Goal: Complete application form

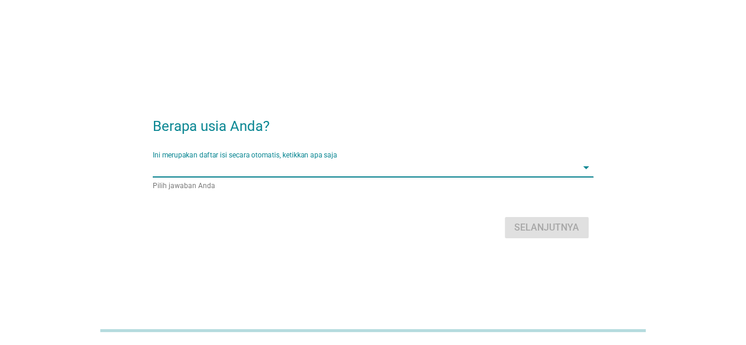
click at [344, 173] on input "Ini merupakan daftar isi secara otomatis, ketikkan apa saja" at bounding box center [365, 167] width 424 height 19
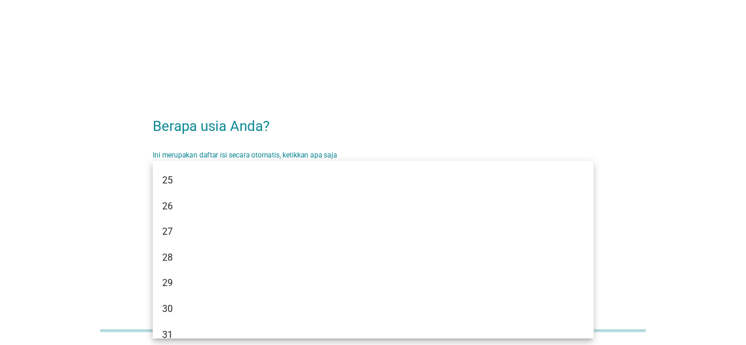
scroll to position [179, 0]
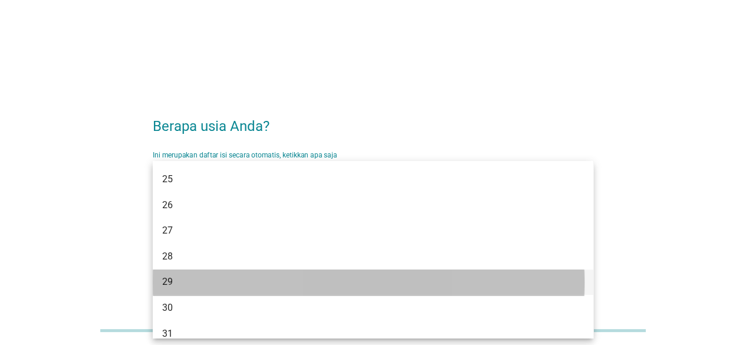
click at [165, 284] on div "29" at bounding box center [355, 282] width 386 height 14
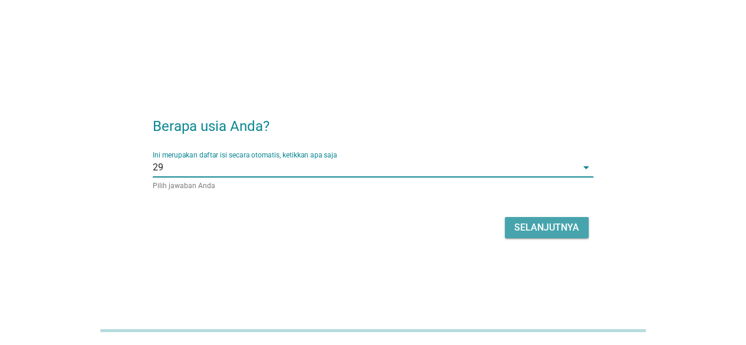
click at [560, 226] on div "Selanjutnya" at bounding box center [546, 227] width 65 height 14
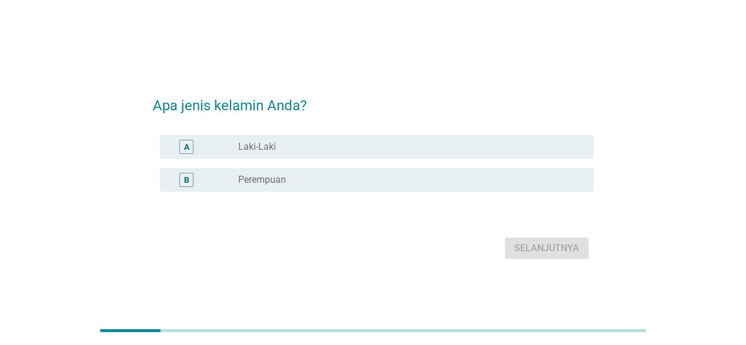
click at [417, 179] on div "radio_button_unchecked Perempuan" at bounding box center [406, 180] width 336 height 12
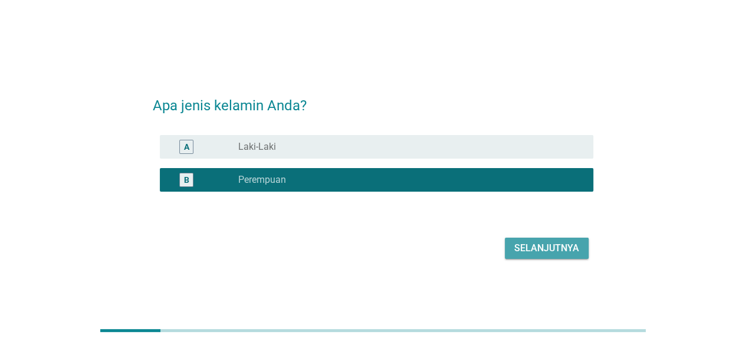
click at [534, 251] on div "Selanjutnya" at bounding box center [546, 248] width 65 height 14
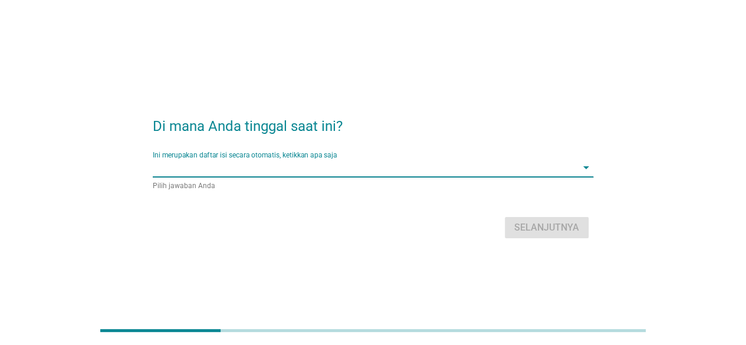
click at [397, 164] on input "Ini merupakan daftar isi secara otomatis, ketikkan apa saja" at bounding box center [365, 167] width 424 height 19
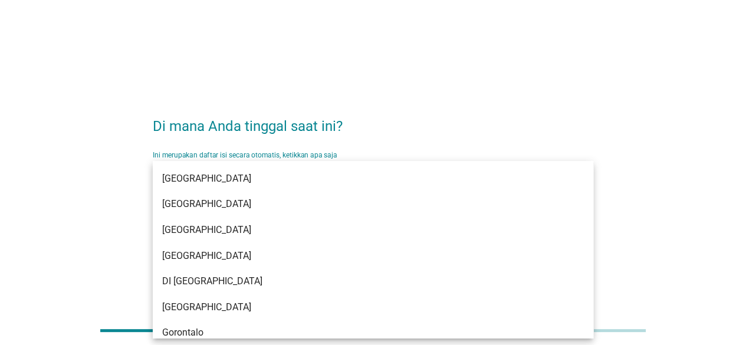
type input "j"
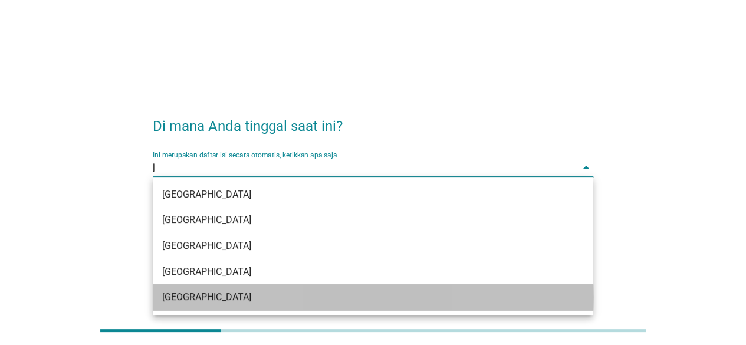
click at [353, 301] on div "[GEOGRAPHIC_DATA]" at bounding box center [355, 297] width 386 height 14
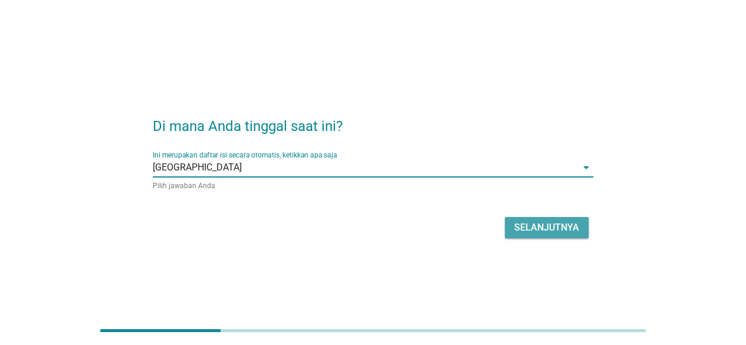
click at [544, 232] on div "Selanjutnya" at bounding box center [546, 227] width 65 height 14
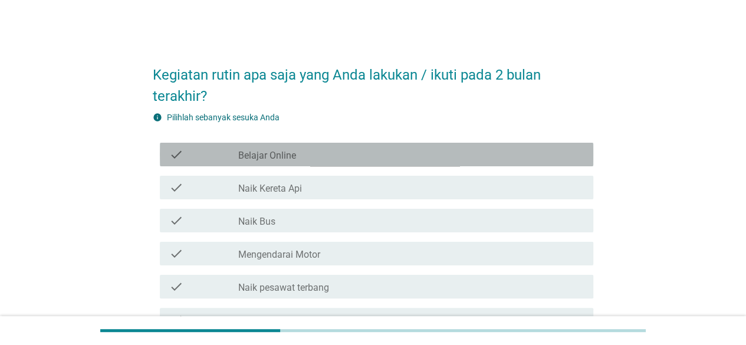
click at [414, 155] on div "check_box_outline_blank Belajar Online" at bounding box center [410, 154] width 345 height 14
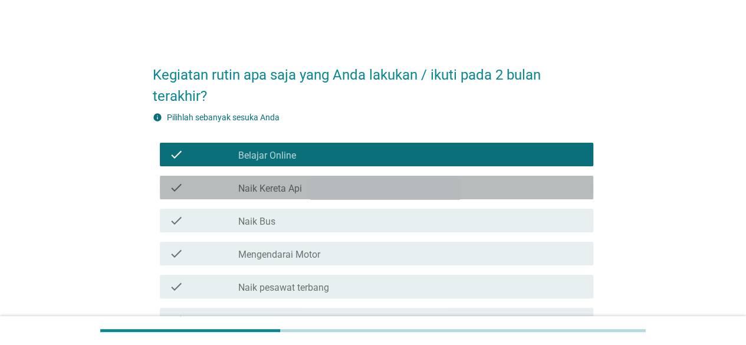
click at [402, 180] on div "check_box_outline_blank Naik Kereta Api" at bounding box center [410, 187] width 345 height 14
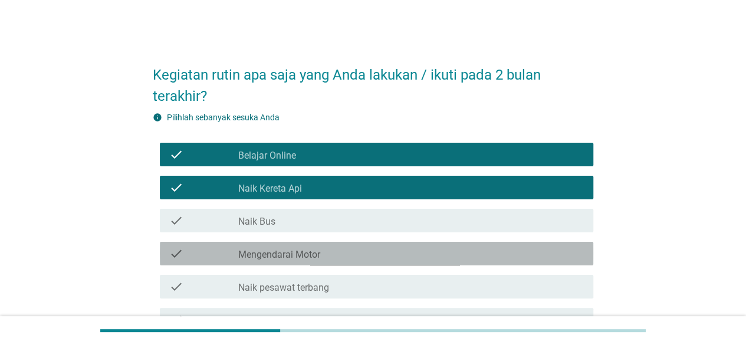
click at [367, 261] on div "check check_box_outline_blank Mengendarai Motor" at bounding box center [376, 254] width 433 height 24
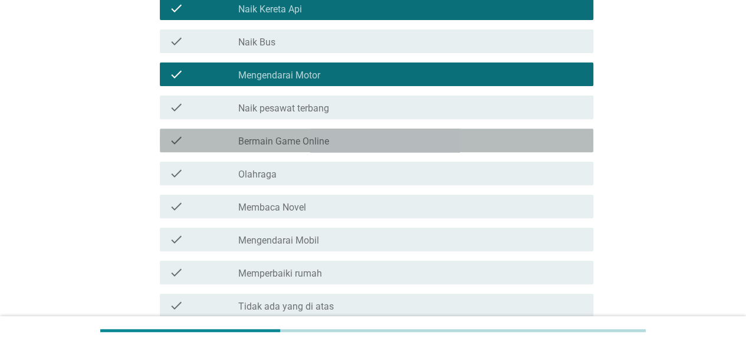
click at [426, 143] on div "check_box_outline_blank Bermain Game Online" at bounding box center [410, 140] width 345 height 14
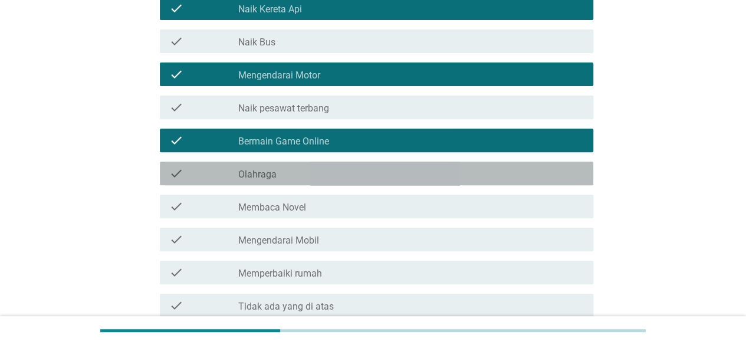
click at [416, 183] on div "check check_box_outline_blank Olahraga" at bounding box center [376, 174] width 433 height 24
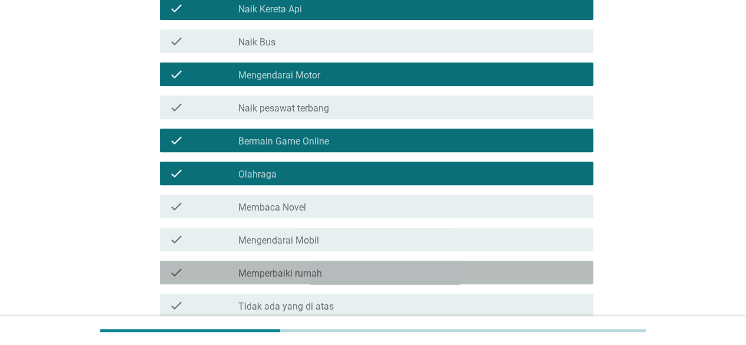
click at [430, 279] on div "check check_box_outline_blank Memperbaiki rumah" at bounding box center [376, 273] width 433 height 24
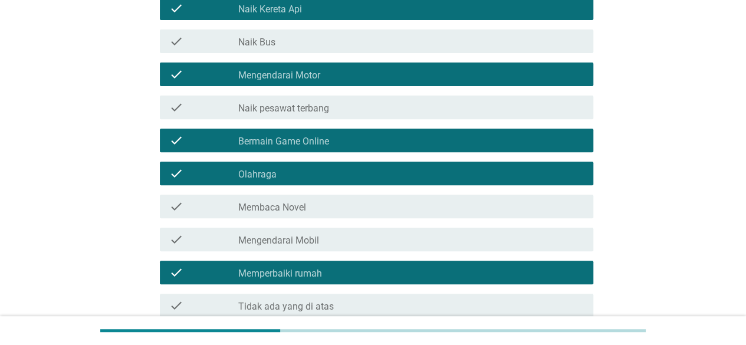
scroll to position [289, 0]
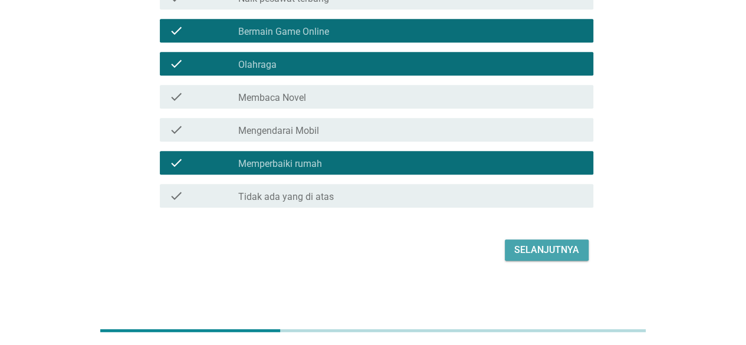
click at [555, 249] on div "Selanjutnya" at bounding box center [546, 250] width 65 height 14
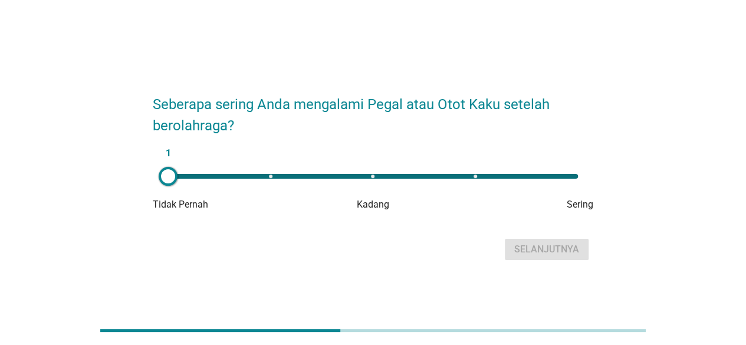
click at [476, 174] on div "1" at bounding box center [373, 176] width 410 height 5
type input "4"
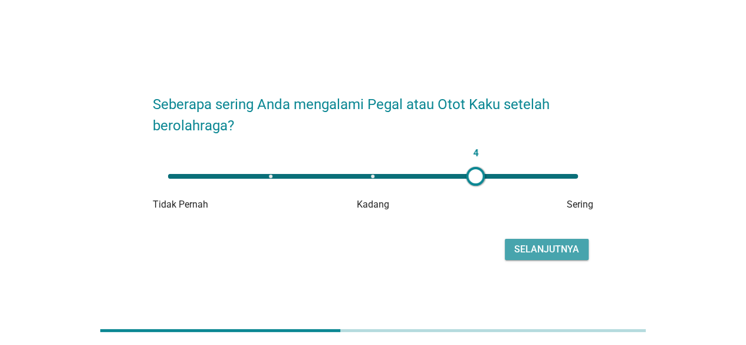
click at [548, 251] on div "Selanjutnya" at bounding box center [546, 249] width 65 height 14
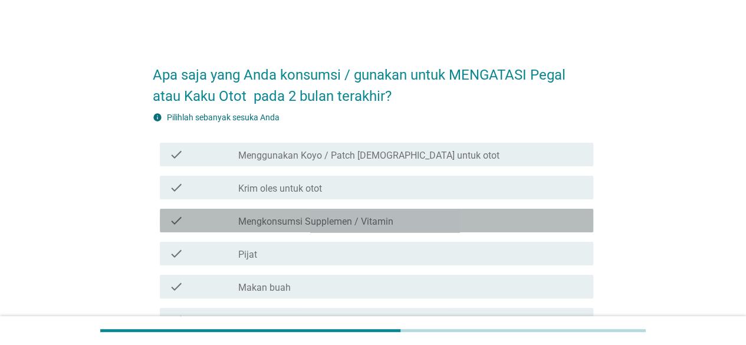
click at [369, 222] on label "Mengkonsumsi Supplemen / Vitamin" at bounding box center [315, 222] width 155 height 12
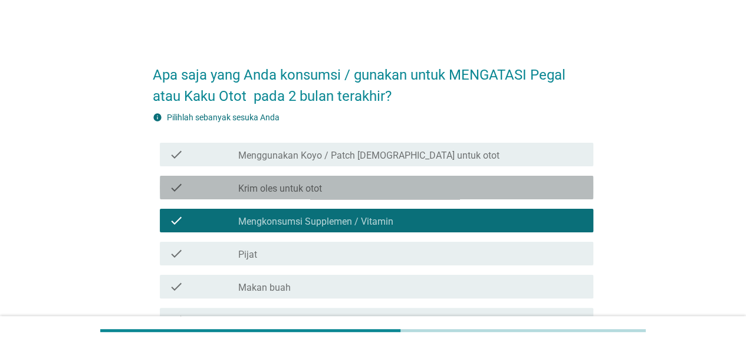
click at [370, 192] on div "check_box_outline_blank Krim oles untuk otot" at bounding box center [410, 187] width 345 height 14
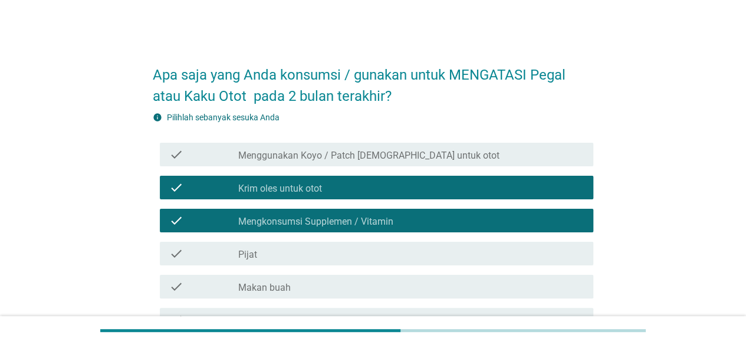
click at [377, 160] on label "Menggunakan Koyo / Patch [DEMOGRAPHIC_DATA] untuk otot" at bounding box center [368, 156] width 261 height 12
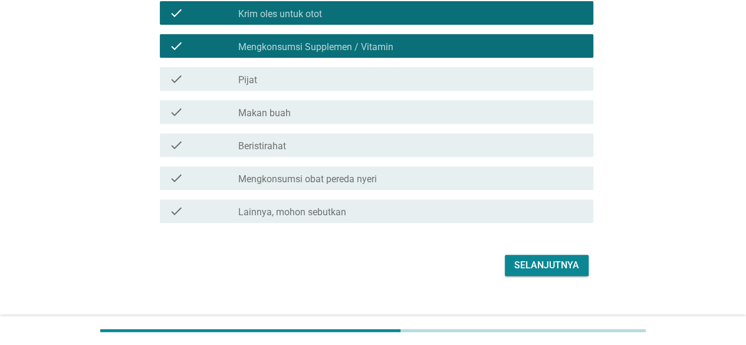
scroll to position [177, 0]
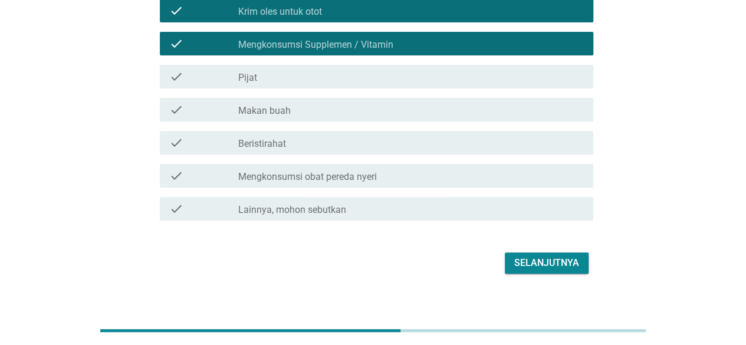
click at [432, 74] on div "check_box_outline_blank Pijat" at bounding box center [410, 77] width 345 height 14
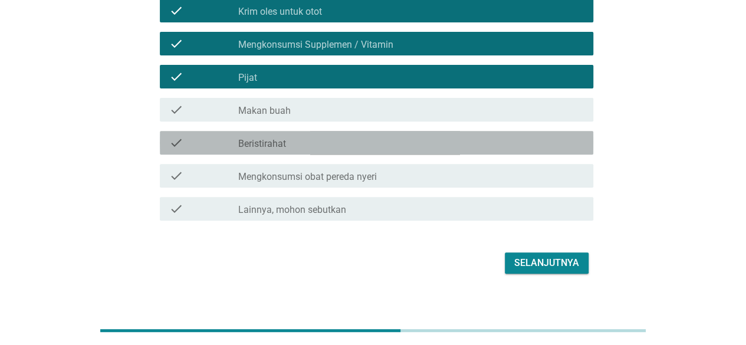
click at [396, 143] on div "check_box_outline_blank Beristirahat" at bounding box center [410, 143] width 345 height 14
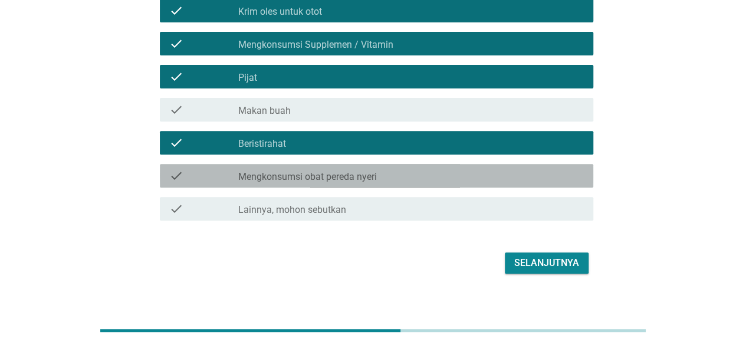
click at [391, 170] on div "check_box_outline_blank Mengkonsumsi obat pereda nyeri" at bounding box center [410, 176] width 345 height 14
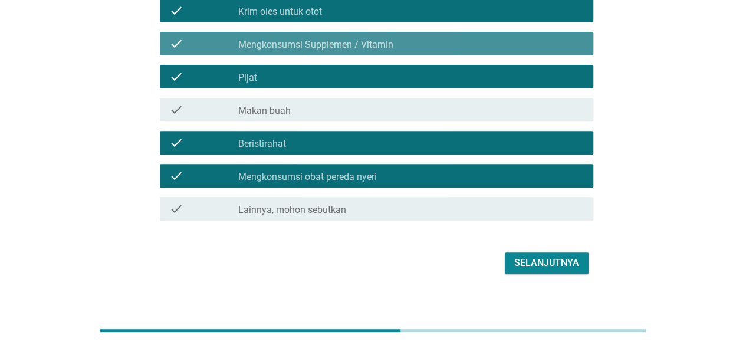
click at [400, 44] on div "check_box Mengkonsumsi Supplemen / Vitamin" at bounding box center [410, 44] width 345 height 14
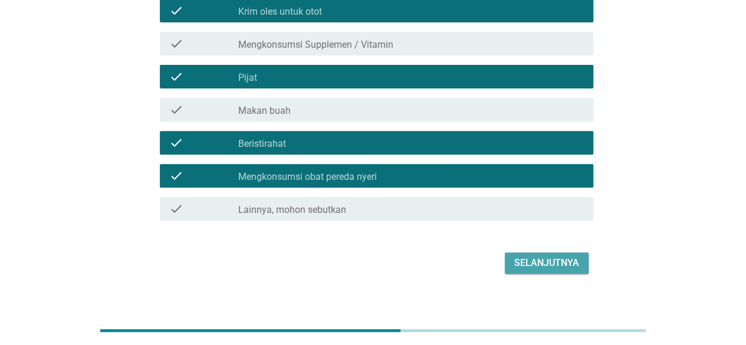
click at [528, 256] on div "Selanjutnya" at bounding box center [546, 263] width 65 height 14
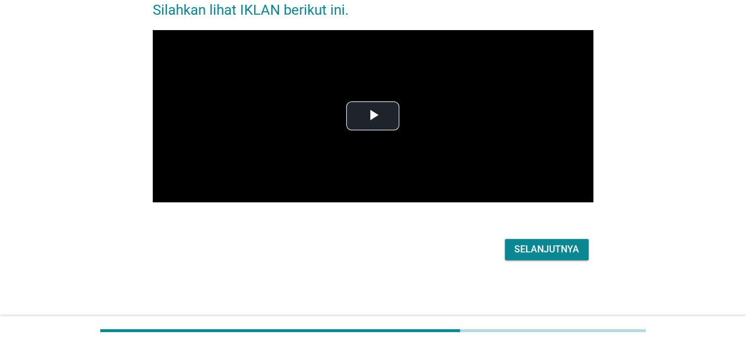
scroll to position [0, 0]
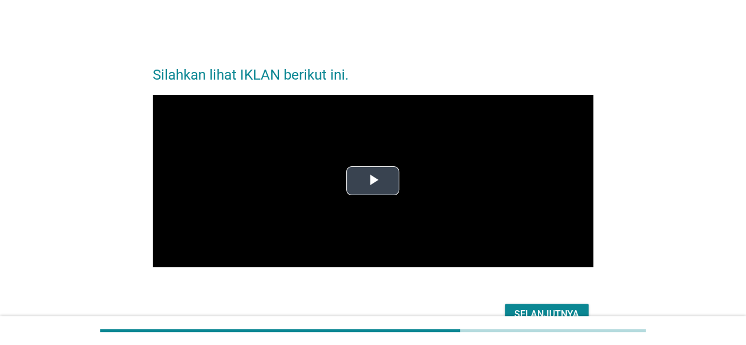
click at [373, 181] on span "Video Player" at bounding box center [373, 181] width 0 height 0
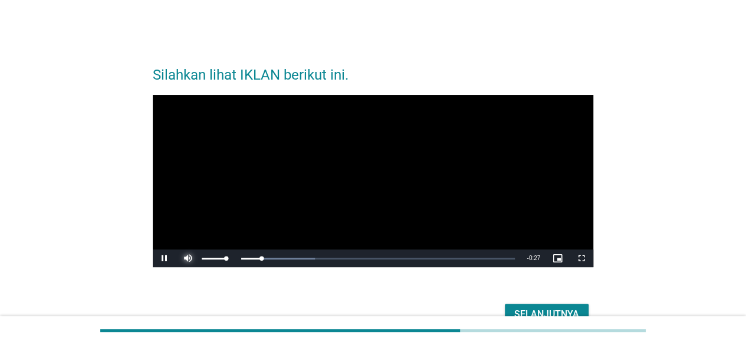
click at [192, 258] on span "Video Player" at bounding box center [188, 258] width 24 height 0
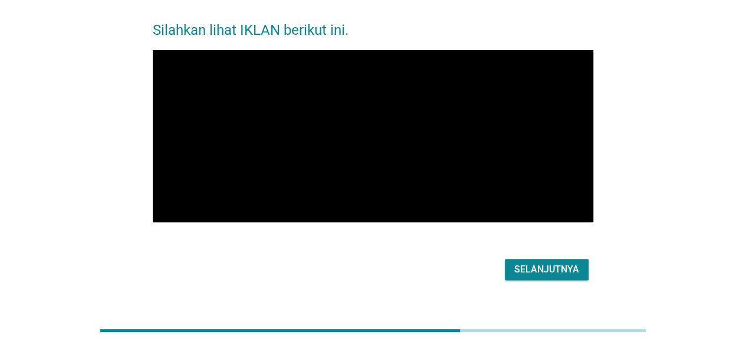
scroll to position [44, 0]
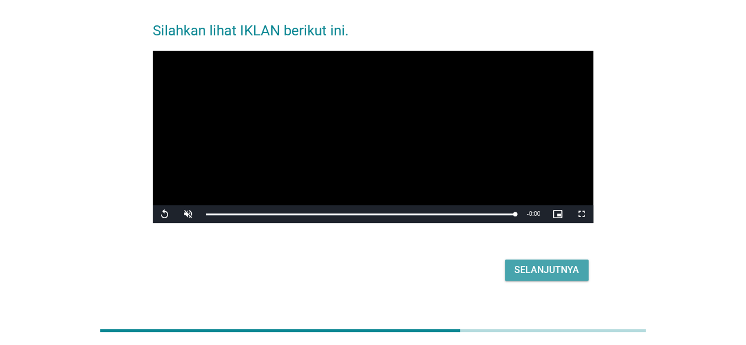
click at [547, 274] on div "Selanjutnya" at bounding box center [546, 270] width 65 height 14
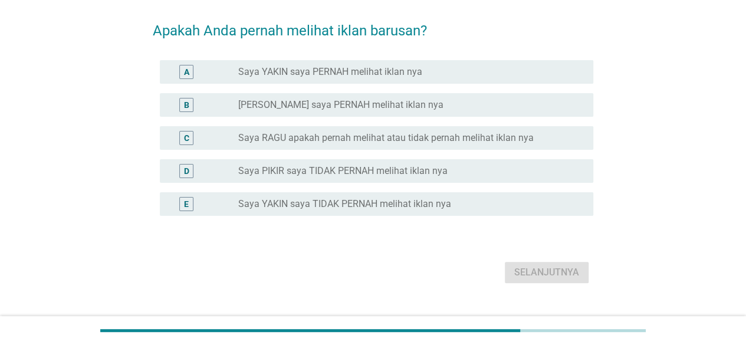
scroll to position [0, 0]
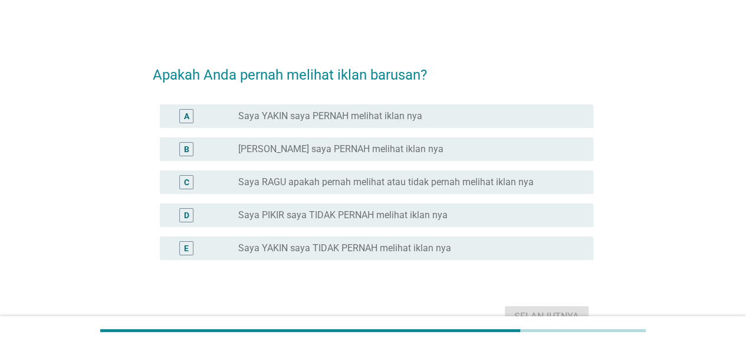
click at [397, 218] on label "Saya PIKIR saya TIDAK PERNAH melihat iklan nya" at bounding box center [342, 215] width 209 height 12
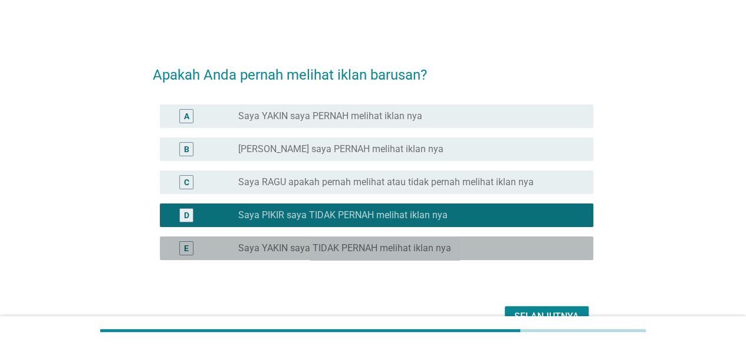
click at [434, 248] on label "Saya YAKIN saya TIDAK PERNAH melihat iklan nya" at bounding box center [344, 248] width 213 height 12
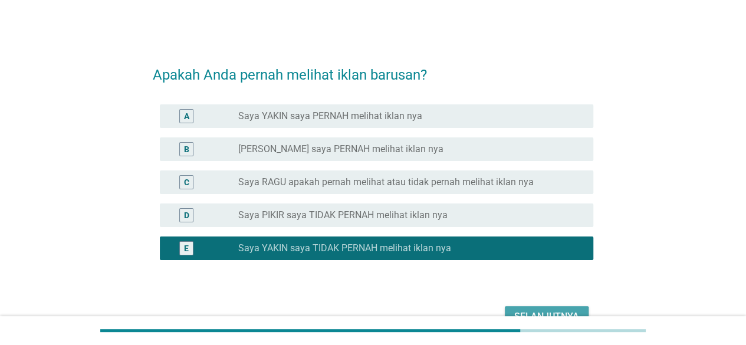
click at [542, 313] on div "Selanjutnya" at bounding box center [546, 317] width 65 height 14
